Goal: Information Seeking & Learning: Learn about a topic

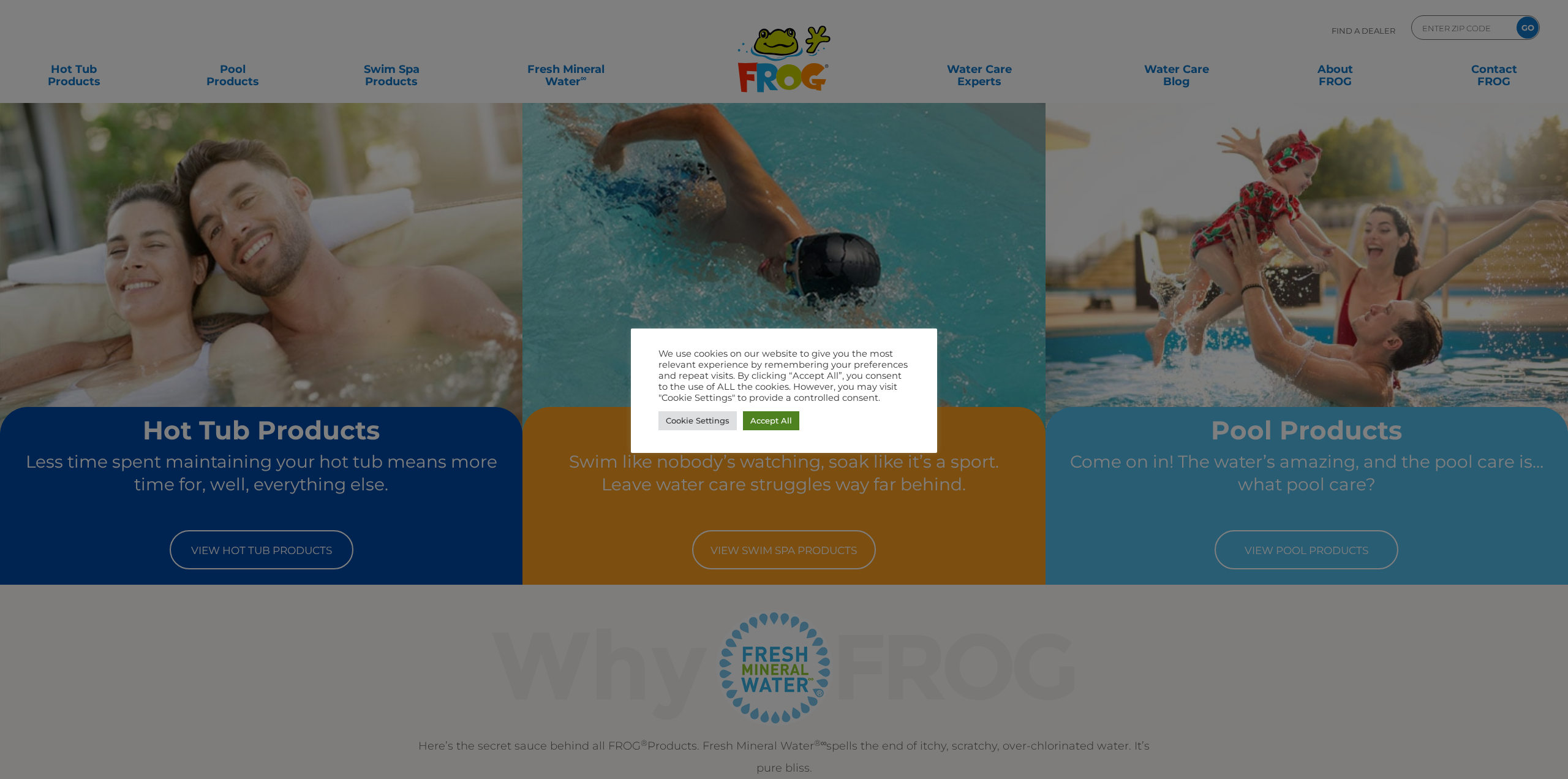
click at [766, 422] on link "Accept All" at bounding box center [771, 421] width 56 height 19
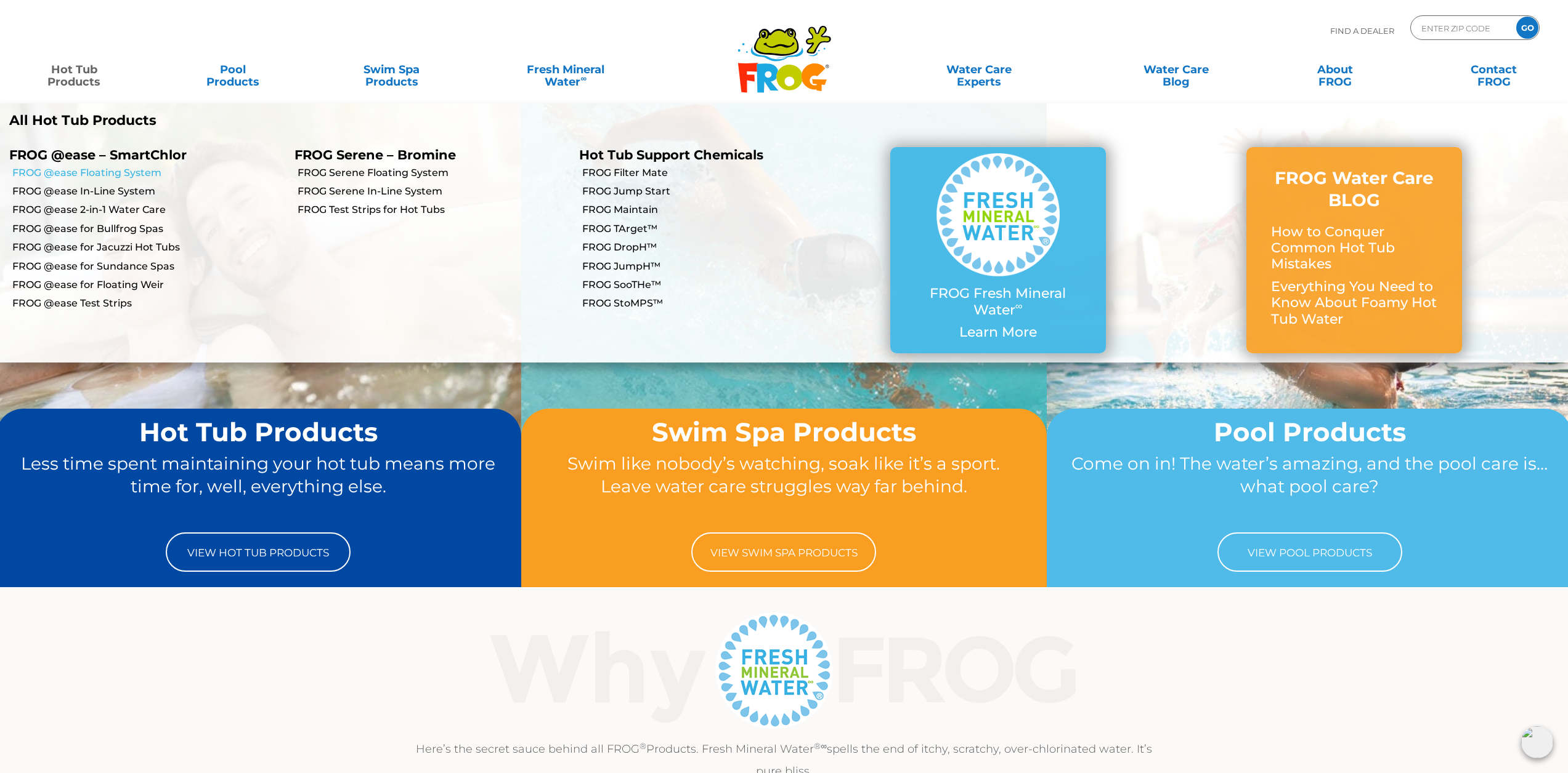
click at [77, 170] on link "FROG @ease Floating System" at bounding box center [149, 173] width 273 height 13
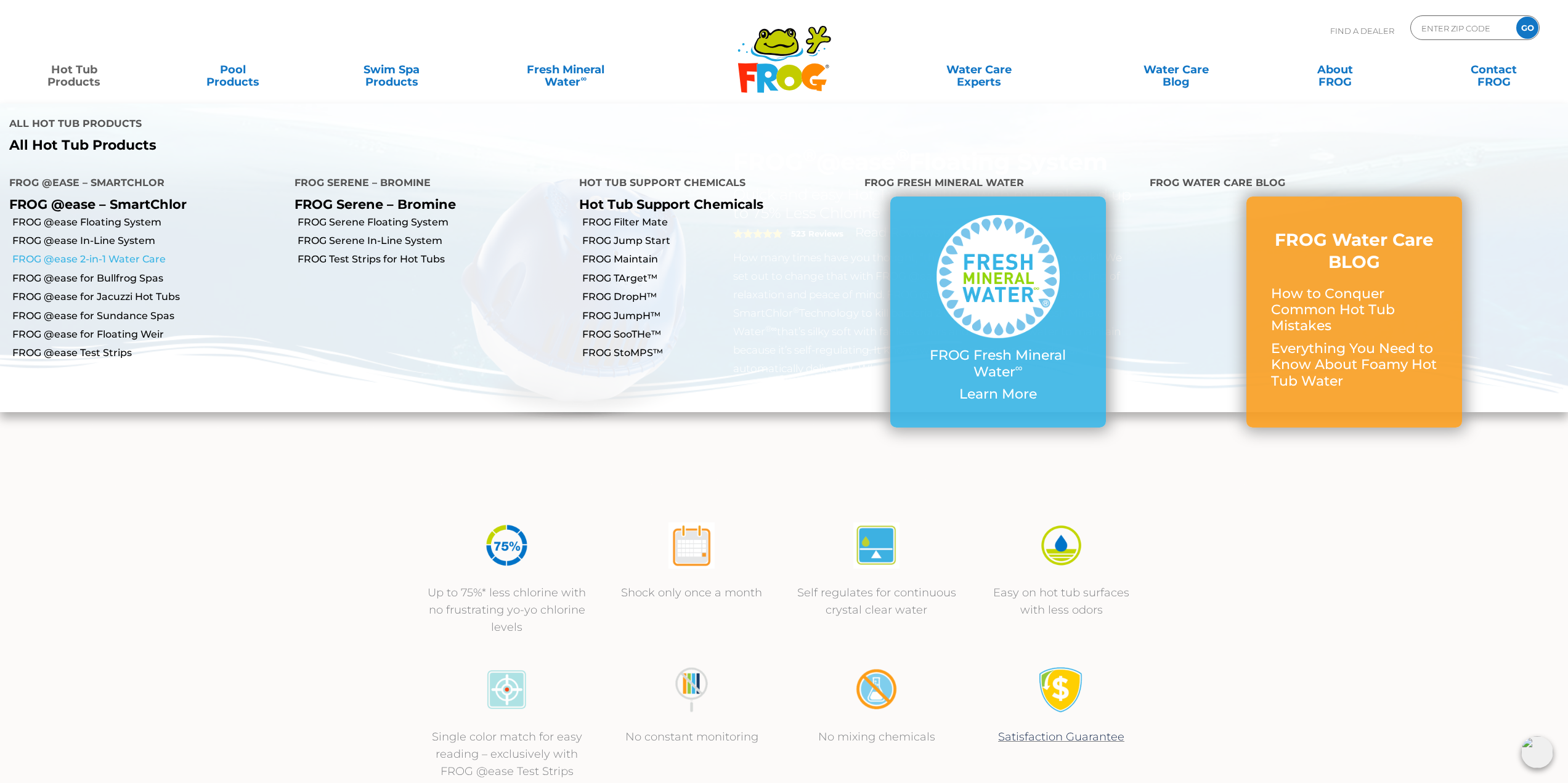
click at [79, 253] on link "FROG @ease 2-in-1 Water Care" at bounding box center [149, 259] width 273 height 13
